Goal: Information Seeking & Learning: Learn about a topic

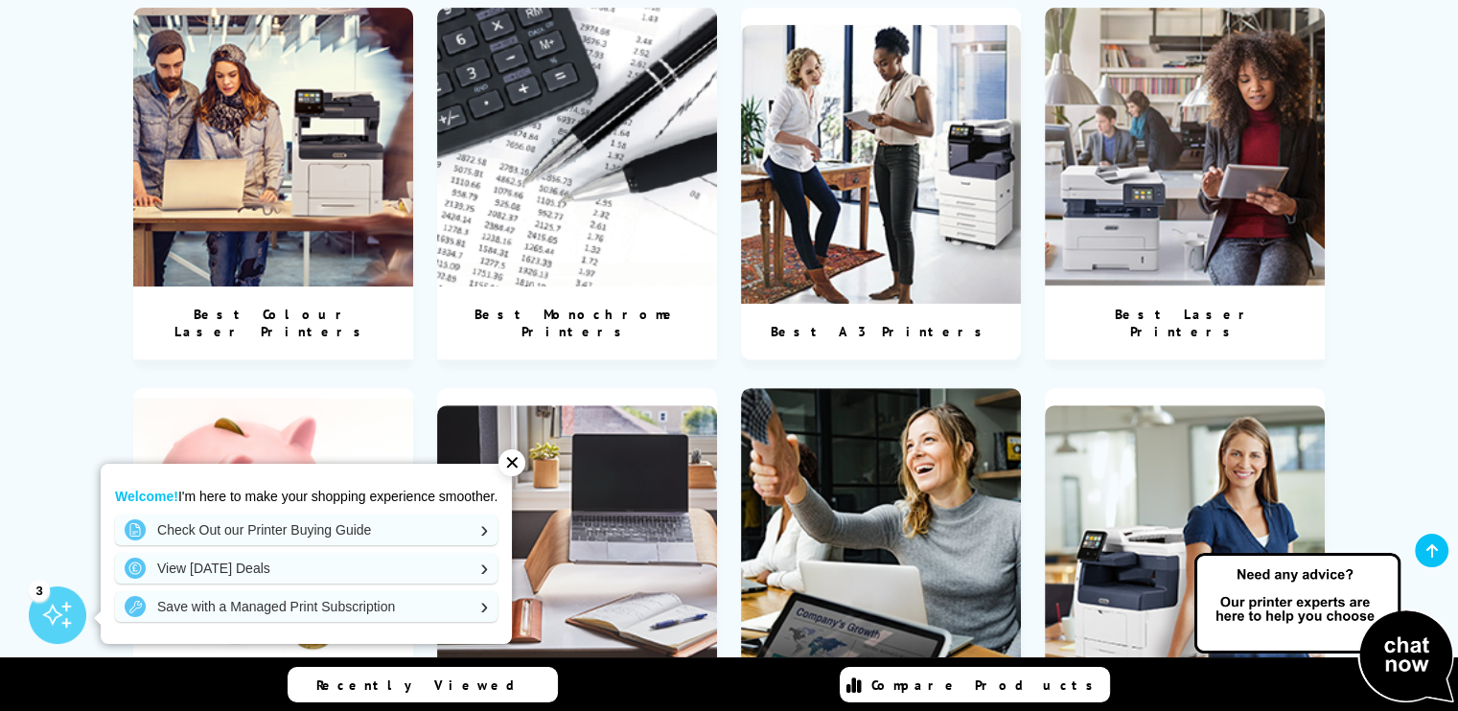
scroll to position [914, 0]
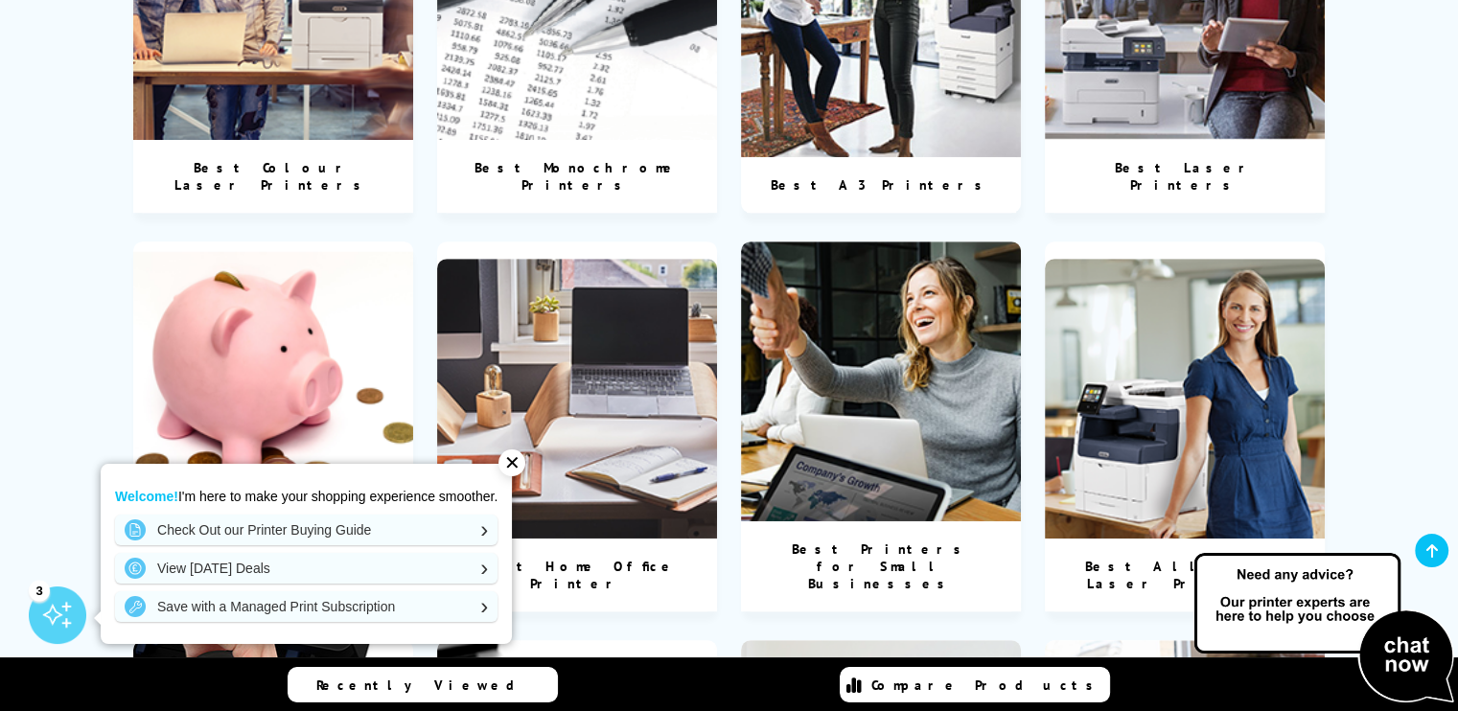
click at [939, 521] on div "Best Printers for Small Businesses" at bounding box center [881, 566] width 280 height 90
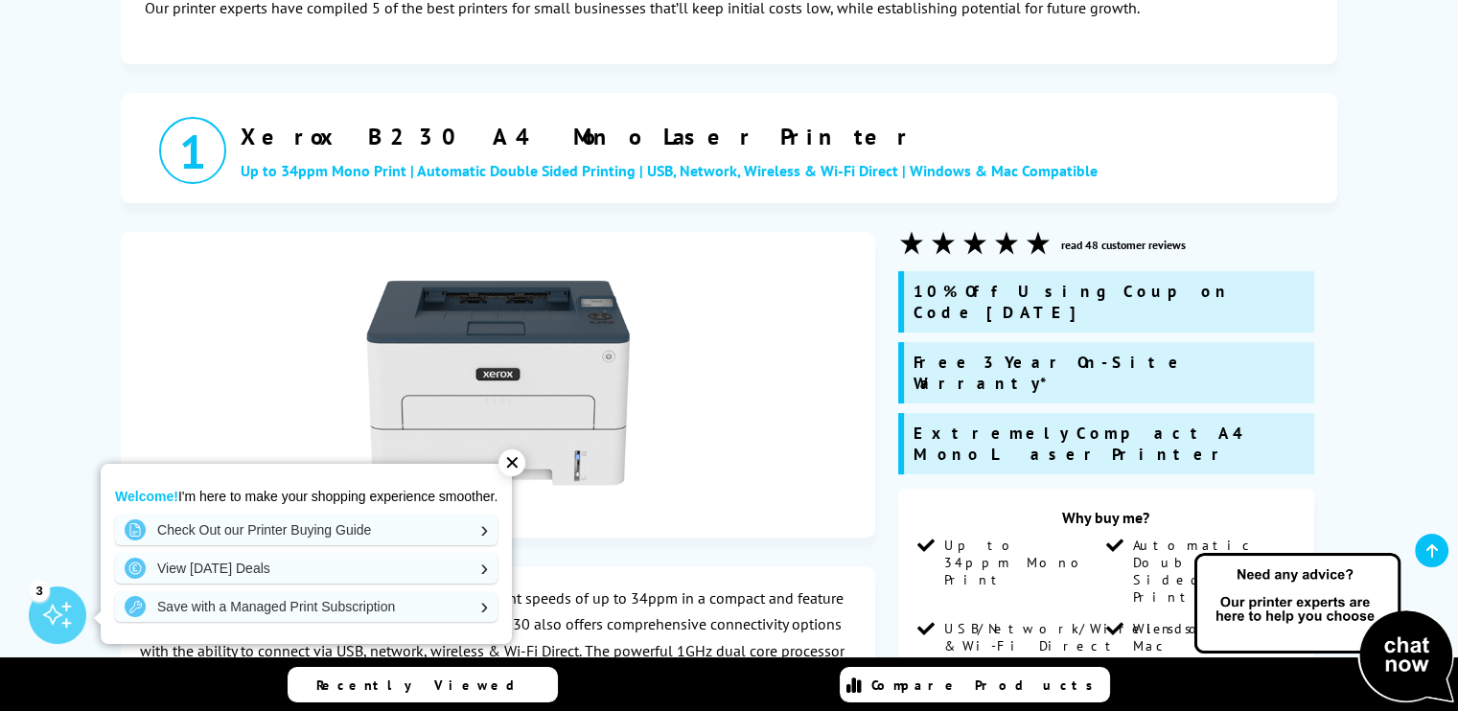
scroll to position [491, 0]
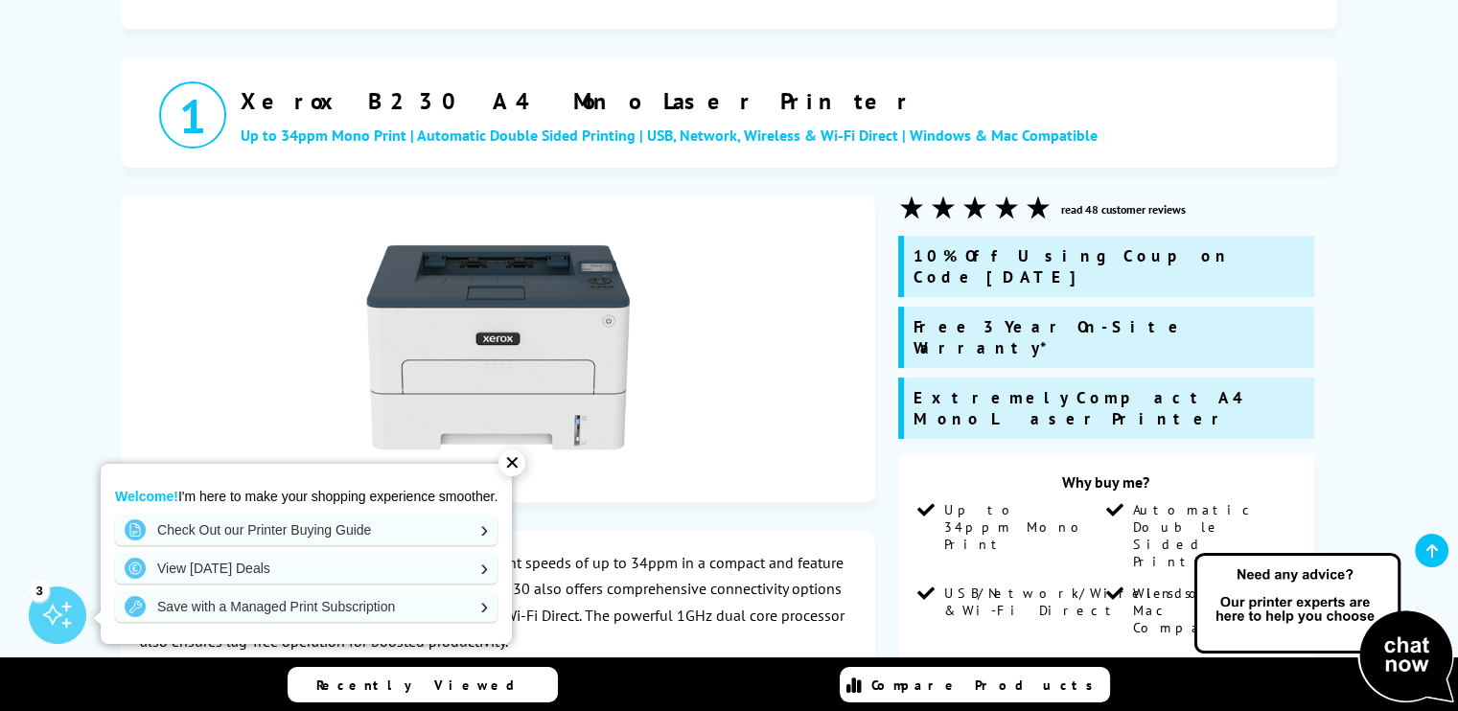
click at [520, 471] on div "✕" at bounding box center [511, 463] width 27 height 27
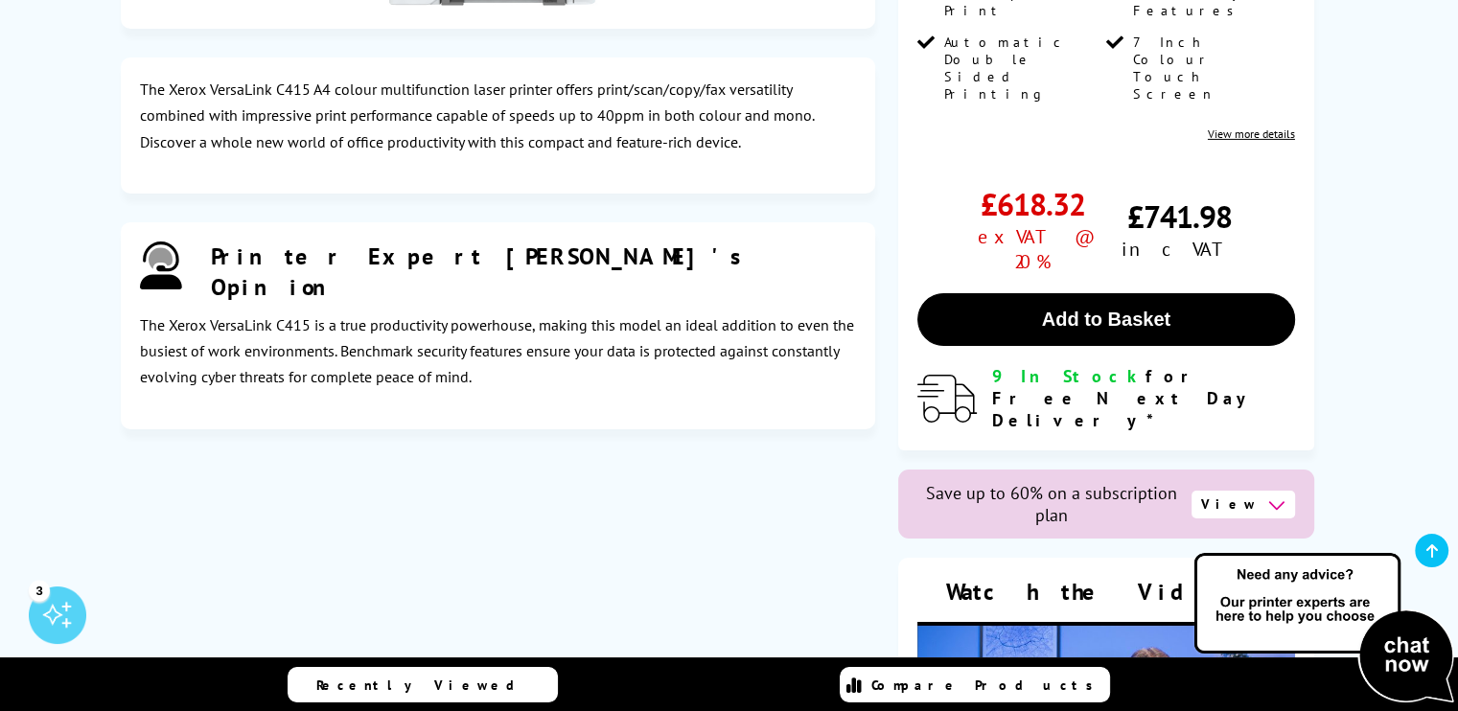
scroll to position [6422, 0]
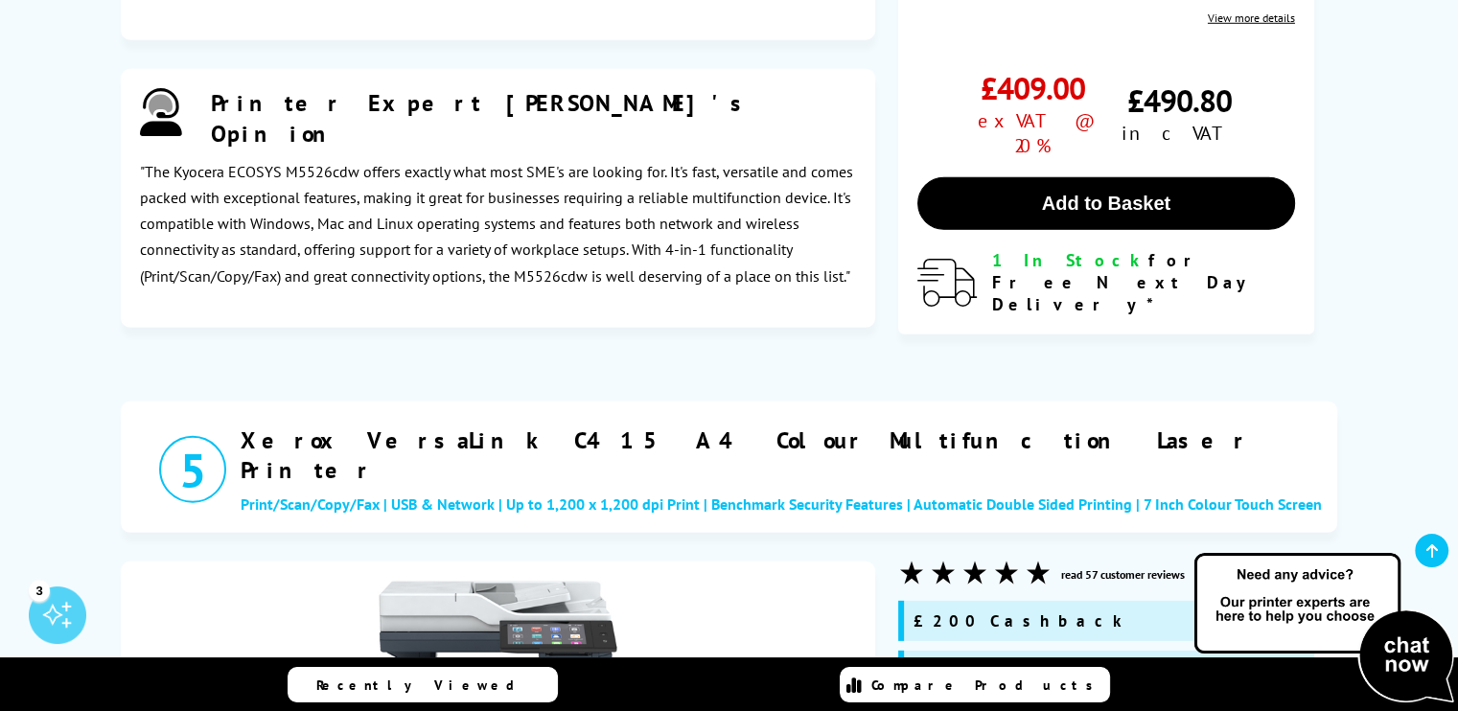
scroll to position [5591, 0]
